Goal: Browse casually

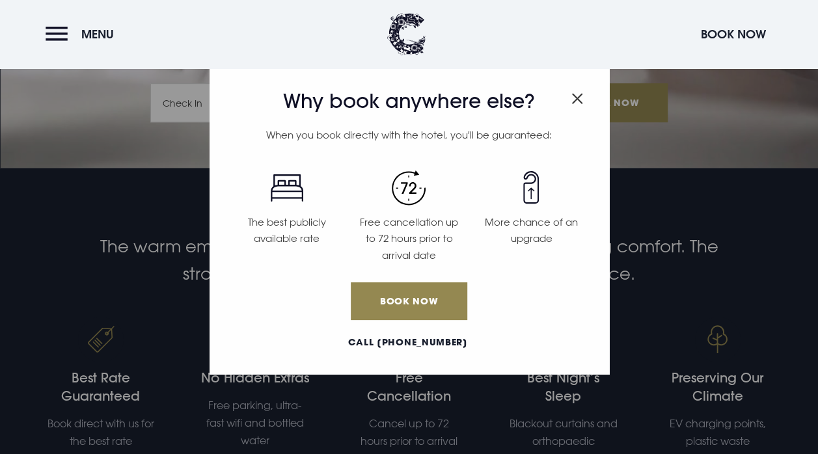
scroll to position [338, 0]
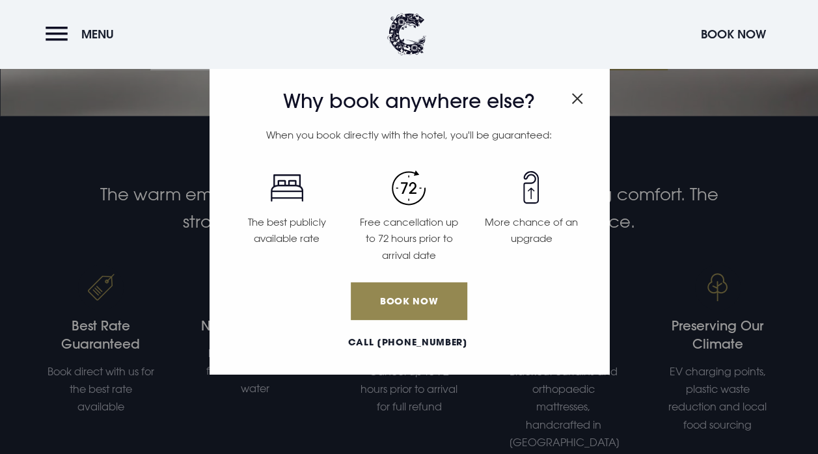
click at [574, 104] on span "Close modal" at bounding box center [577, 95] width 12 height 25
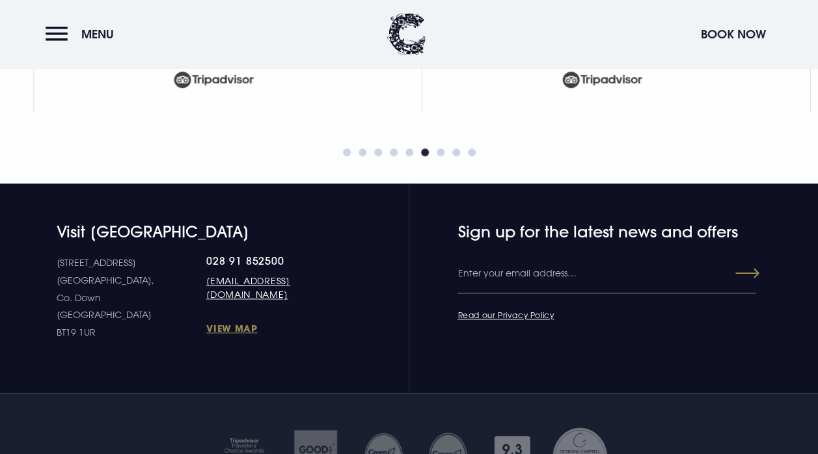
scroll to position [5594, 0]
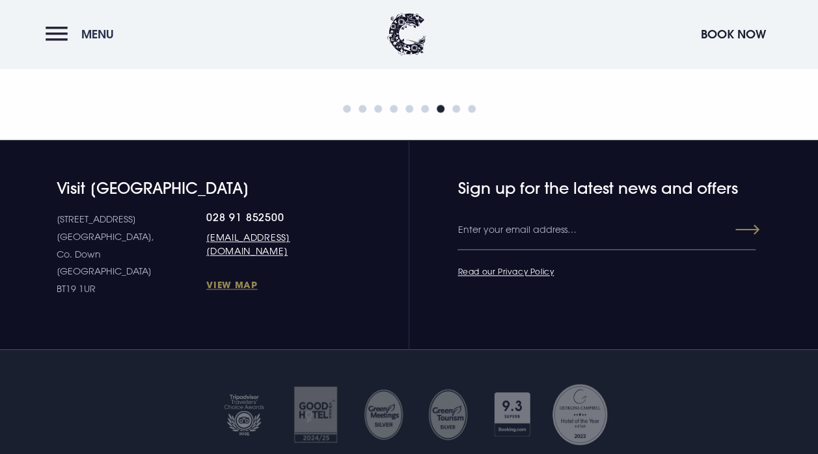
click at [64, 35] on button "Menu" at bounding box center [83, 34] width 75 height 28
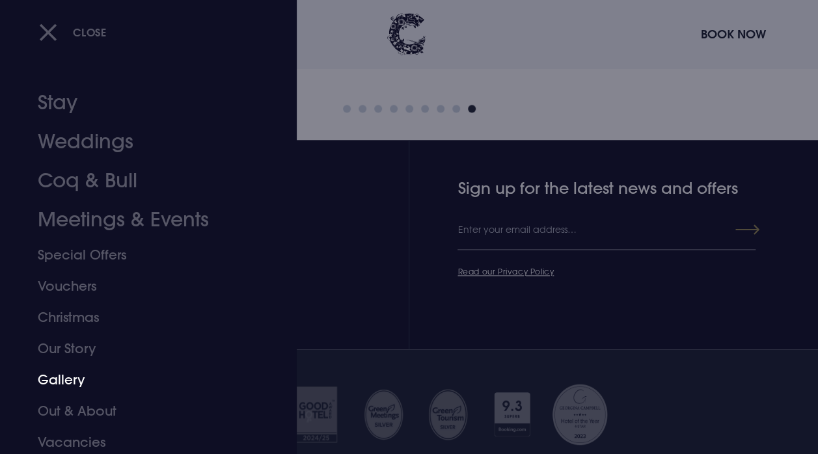
click at [62, 388] on link "Gallery" at bounding box center [140, 379] width 204 height 31
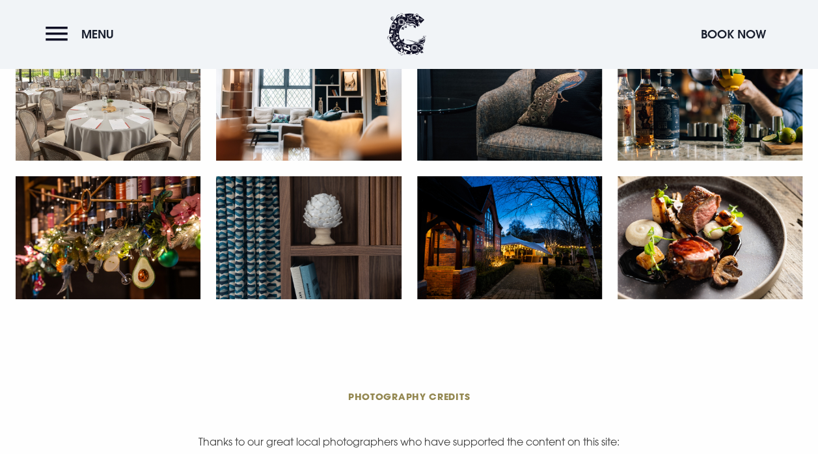
scroll to position [2281, 0]
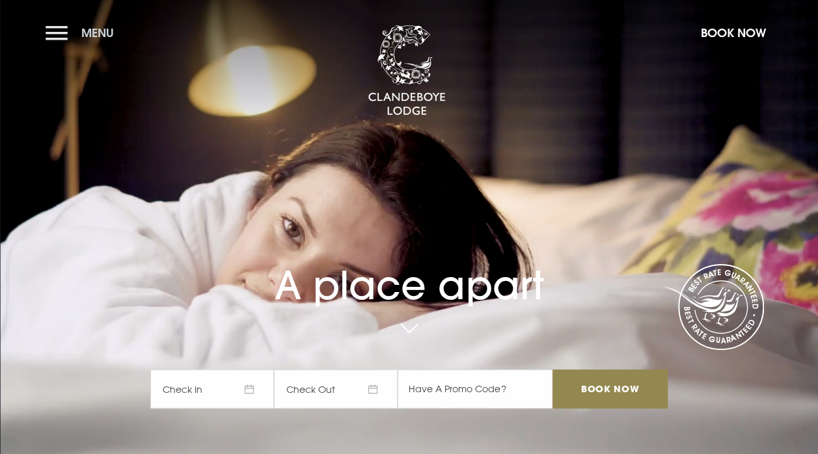
click at [56, 34] on button "Menu" at bounding box center [83, 33] width 75 height 28
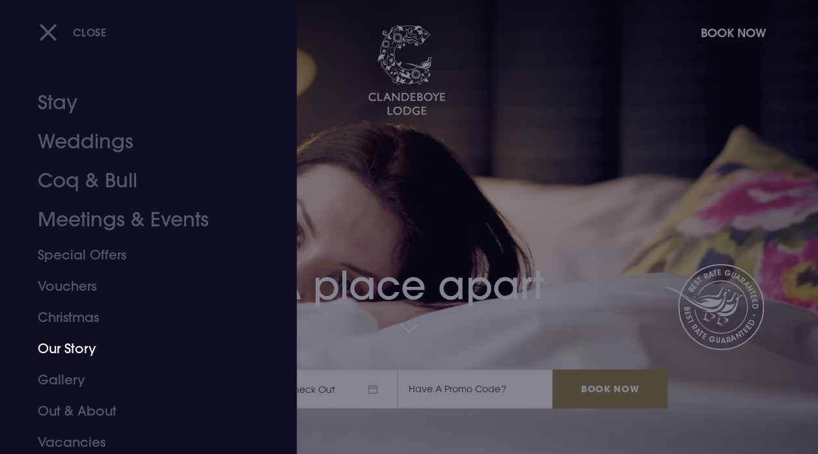
click at [75, 352] on link "Our Story" at bounding box center [140, 348] width 204 height 31
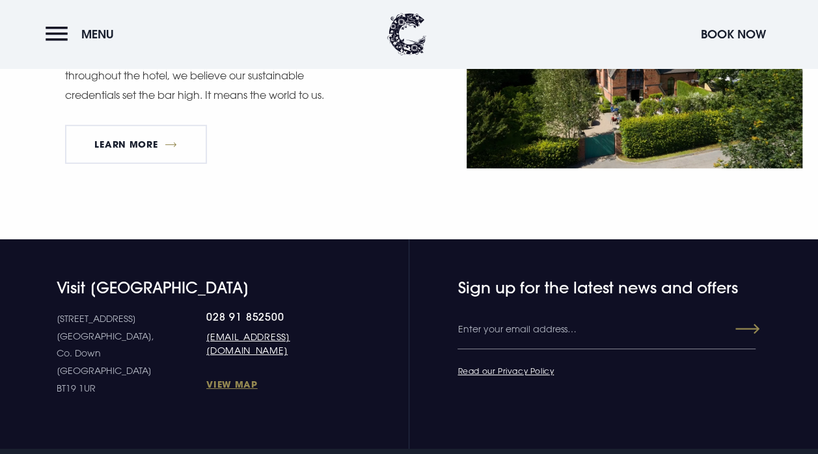
scroll to position [2072, 0]
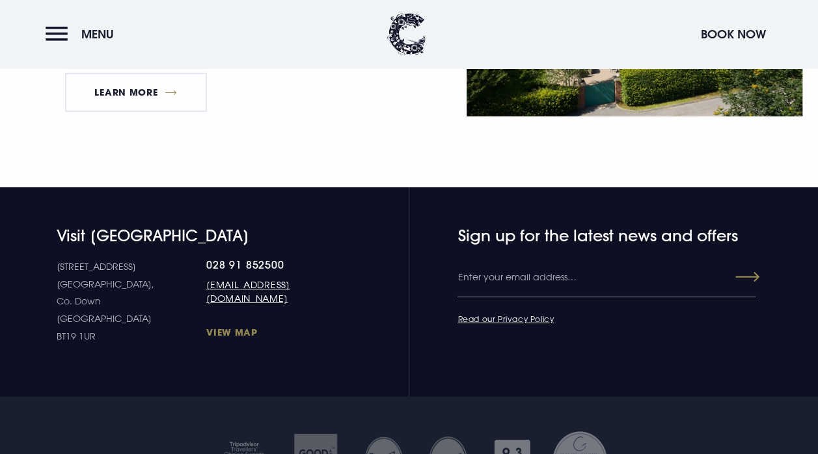
click at [206, 326] on link "View Map" at bounding box center [269, 332] width 126 height 12
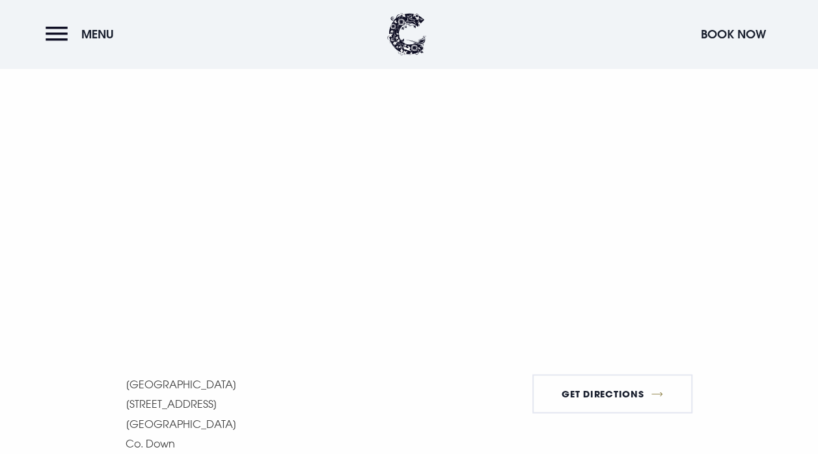
scroll to position [918, 0]
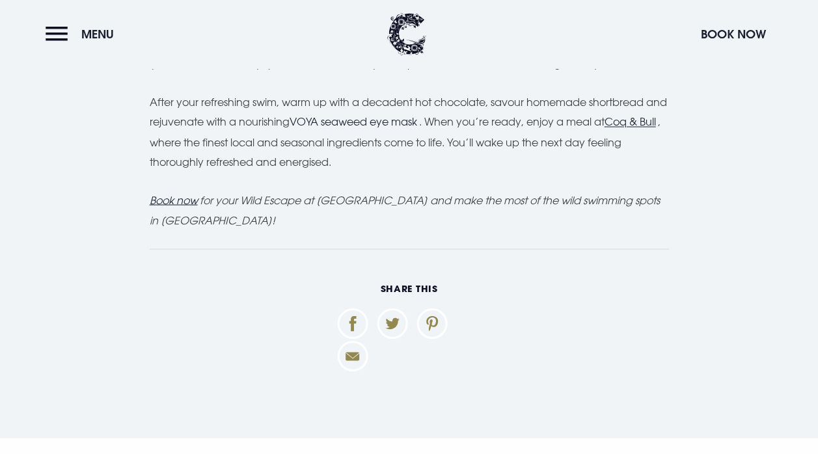
scroll to position [6062, 0]
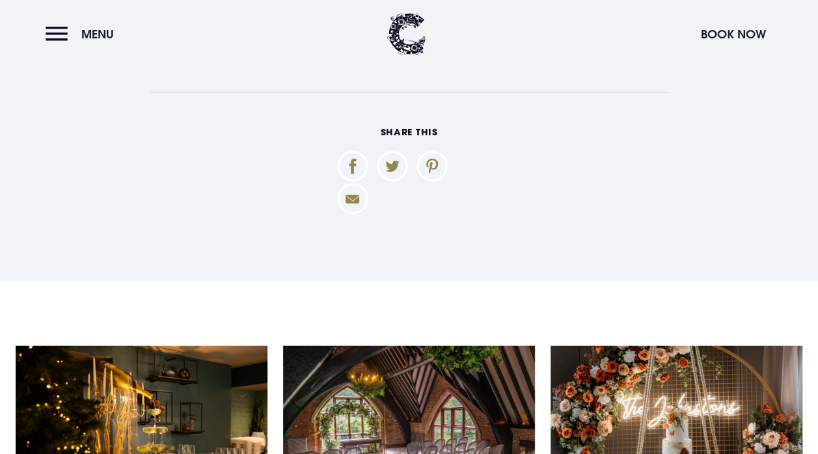
scroll to position [3824, 0]
